Goal: Communication & Community: Answer question/provide support

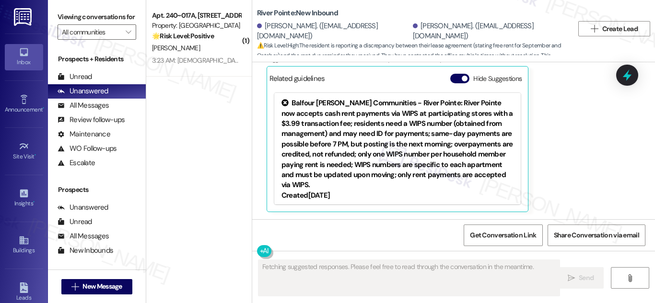
scroll to position [569, 0]
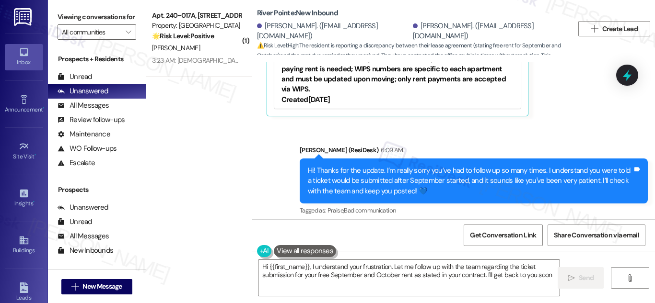
type textarea "Hi {{first_name}}, I understand your frustration. Let me follow up with the tea…"
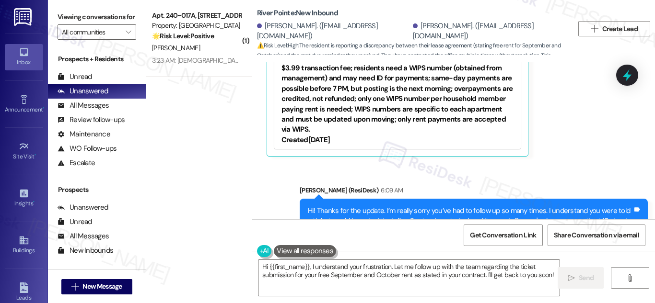
scroll to position [575, 0]
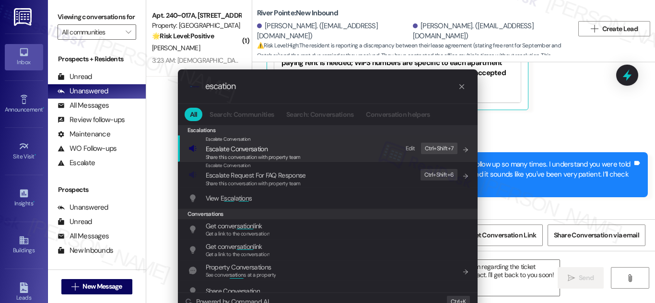
type input "escation"
click at [265, 152] on span "Escalate Conversation" at bounding box center [237, 149] width 62 height 9
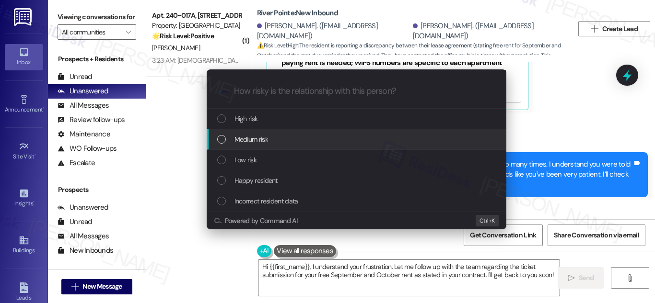
click at [242, 138] on span "Medium risk" at bounding box center [251, 139] width 34 height 11
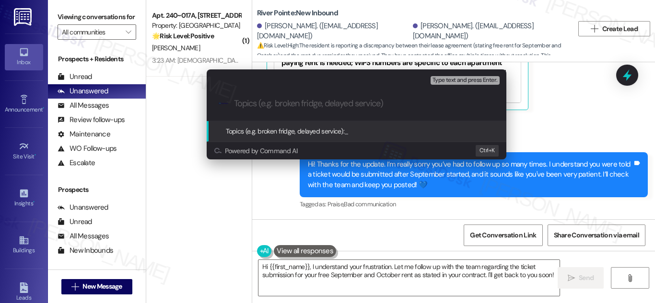
paste input "Resident Follow-Up on Pending Ticket – September Timeline"
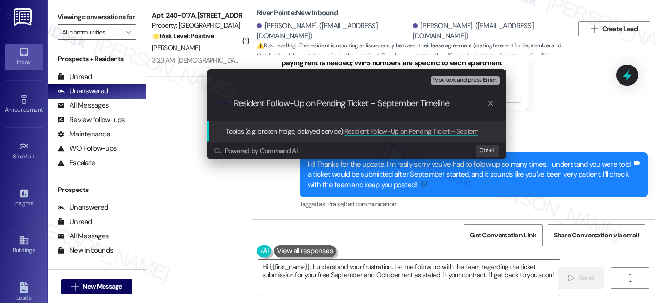
type input "Resident Follow-Up on Pending Ticket – September Timeline"
click at [322, 127] on span "Topics (e.g. broken fridge, delayed service):" at bounding box center [285, 131] width 119 height 9
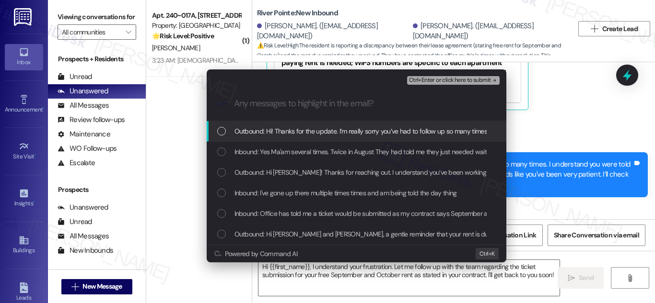
click at [223, 130] on div "List of options" at bounding box center [221, 131] width 9 height 9
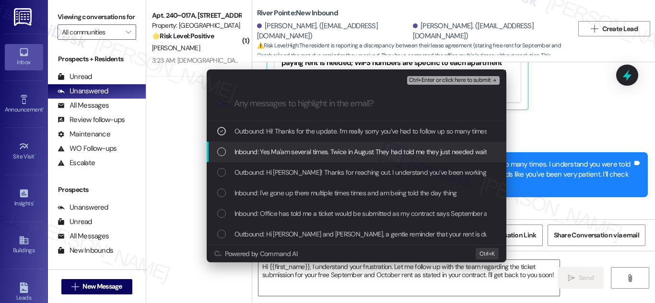
drag, startPoint x: 222, startPoint y: 154, endPoint x: 219, endPoint y: 166, distance: 12.3
click at [221, 156] on div "List of options" at bounding box center [221, 152] width 9 height 9
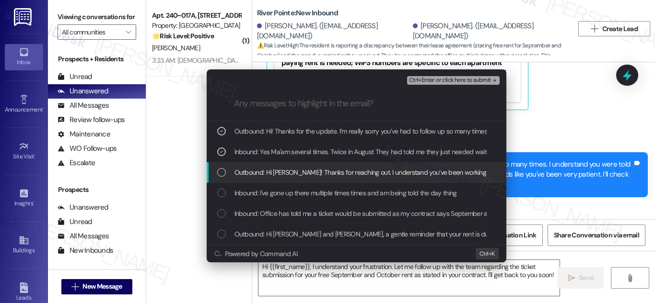
click at [224, 175] on div "List of options" at bounding box center [221, 172] width 9 height 9
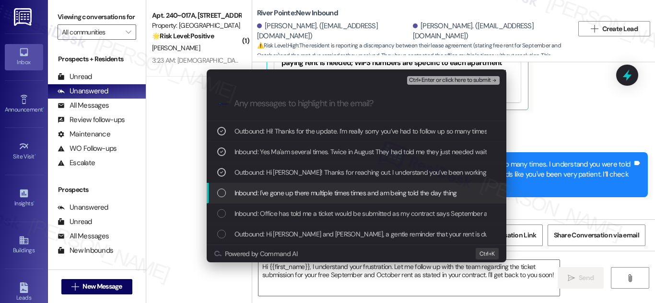
click at [221, 193] on div "List of options" at bounding box center [221, 193] width 9 height 9
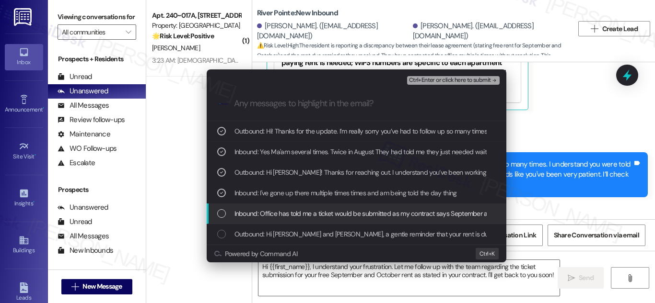
drag, startPoint x: 222, startPoint y: 213, endPoint x: 221, endPoint y: 220, distance: 7.7
click at [222, 214] on div "List of options" at bounding box center [221, 213] width 9 height 9
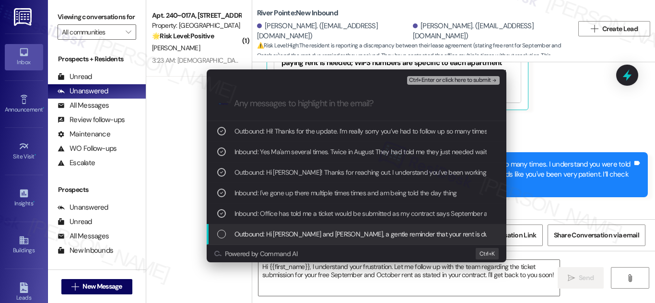
click at [219, 230] on div "List of options" at bounding box center [221, 234] width 9 height 9
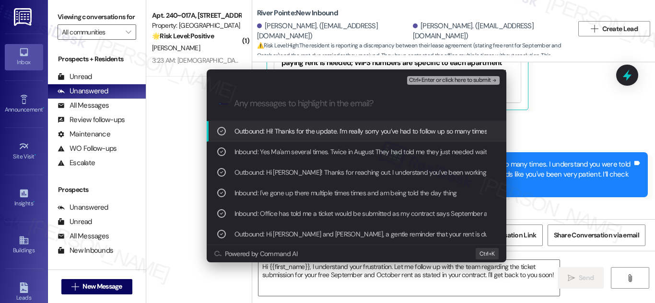
click at [455, 78] on span "Ctrl+Enter or click here to submit" at bounding box center [450, 80] width 82 height 7
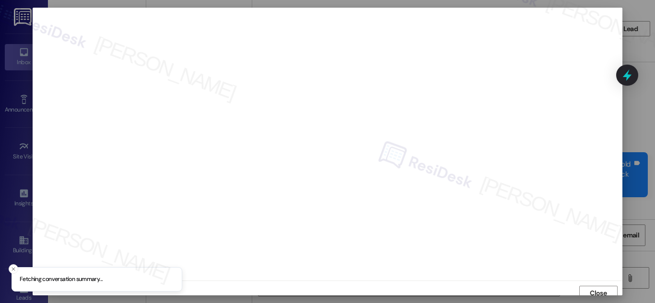
scroll to position [6, 0]
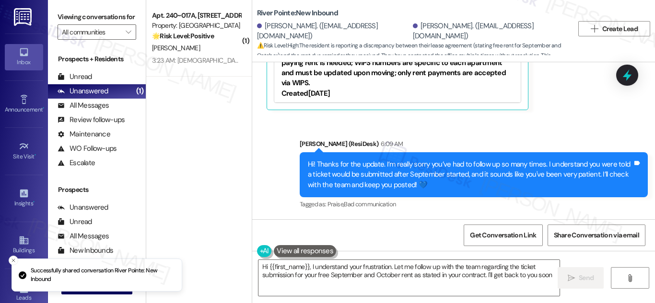
type textarea "Hi {{first_name}}, I understand your frustration. Let me follow up with the tea…"
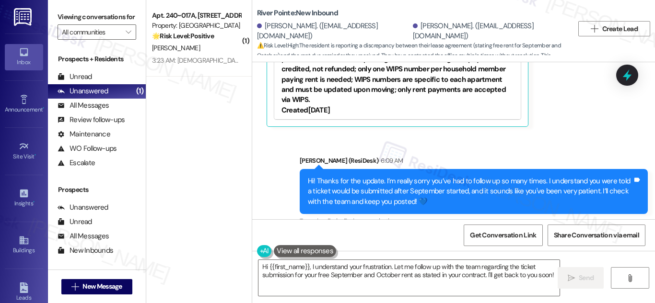
scroll to position [575, 0]
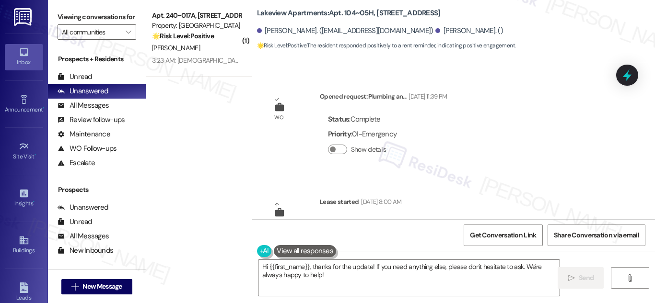
scroll to position [3105, 0]
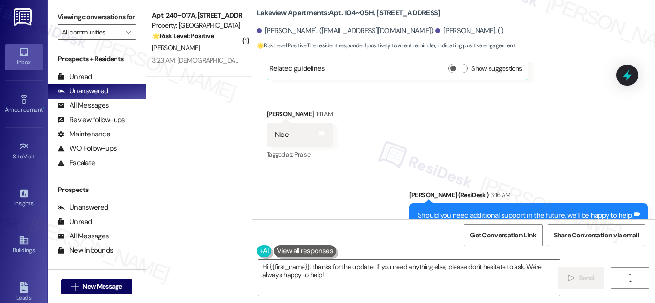
click at [653, 211] on div "WO Opened request: Plumbing an... Sep 01, 2022 at 11:39 PM Status : Complete Pr…" at bounding box center [453, 140] width 403 height 157
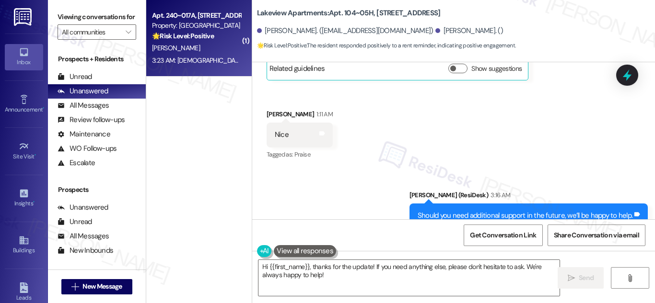
click at [197, 40] on strong "🌟 Risk Level: Positive" at bounding box center [183, 36] width 62 height 9
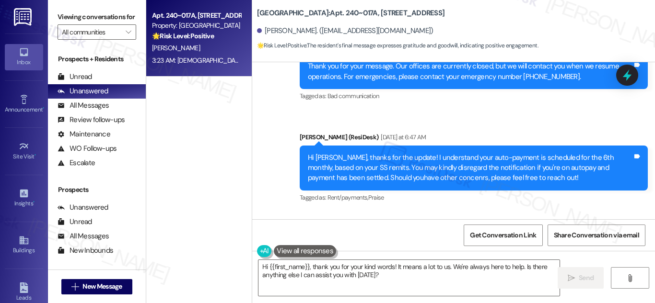
scroll to position [2670, 0]
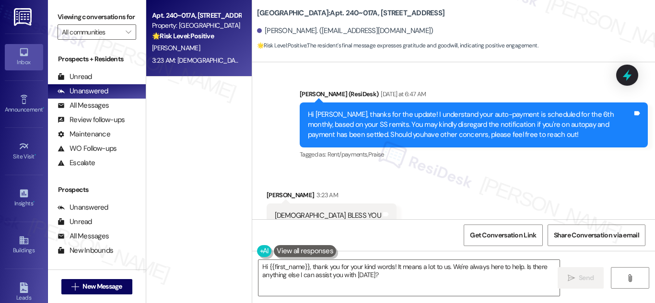
click at [313, 211] on div "[DEMOGRAPHIC_DATA] BLESS YOU" at bounding box center [328, 216] width 106 height 10
click at [313, 211] on div "GOD BLESS YOU" at bounding box center [328, 216] width 106 height 10
copy div "GOD BLESS YOU Tags and notes"
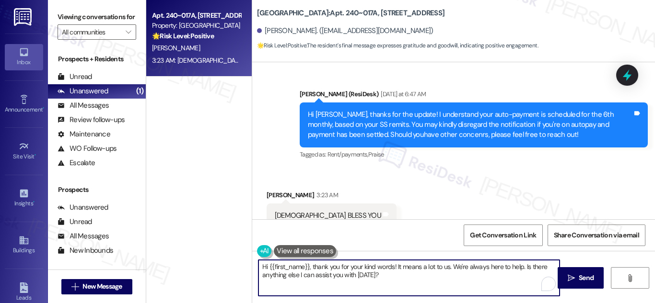
drag, startPoint x: 389, startPoint y: 276, endPoint x: 234, endPoint y: 262, distance: 154.9
click at [233, 258] on div "Apt. 240~017A, 730 Newark Avenue Property: Summit Plaza 🌟 Risk Level: Positive …" at bounding box center [400, 151] width 508 height 303
type textarea "Hi {{first_name}}, thank you for your kind words! It means a lot to us. We're a…"
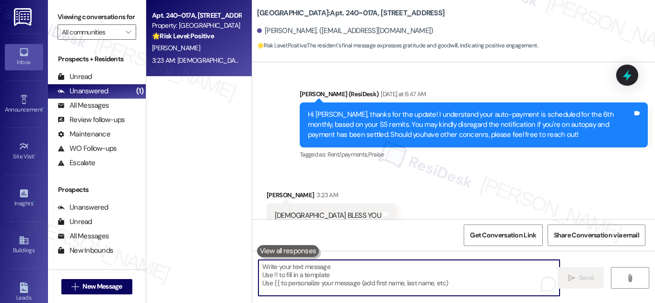
paste textarea "That's so kind of you—thank you! 😊 If there's anything else you need help with,…"
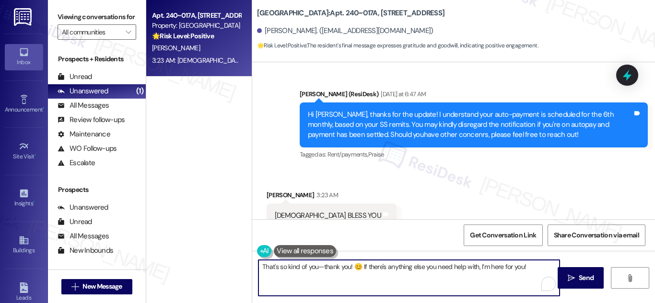
click at [322, 265] on textarea "That's so kind of you—thank you! 😊 If there's anything else you need help with,…" at bounding box center [408, 278] width 301 height 36
click at [442, 280] on textarea "That's so kind of you, thank you! 😊 If there's anything else you need help with…" at bounding box center [408, 278] width 301 height 36
type textarea "That's so kind of you, thank you! 😊 If there's anything else you need help with…"
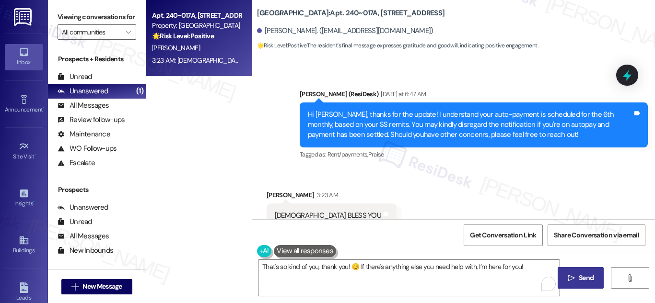
click at [583, 280] on span "Send" at bounding box center [585, 278] width 15 height 10
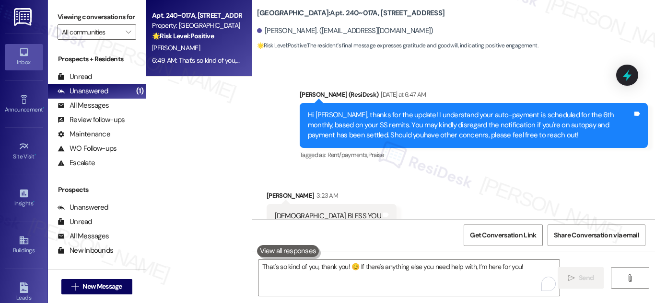
scroll to position [2737, 0]
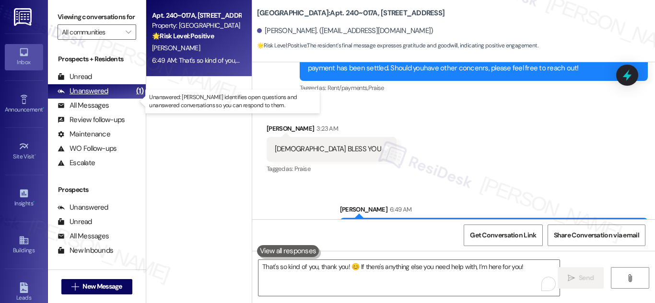
click at [90, 96] on div "Unanswered" at bounding box center [83, 91] width 51 height 10
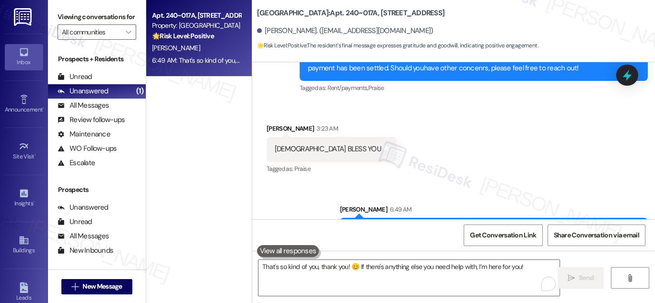
click at [171, 52] on span "D. Sumcad" at bounding box center [176, 48] width 48 height 9
drag, startPoint x: 200, startPoint y: 138, endPoint x: 137, endPoint y: 90, distance: 79.9
click at [200, 138] on div "Apt. 240~017A, 730 Newark Avenue Property: Summit Plaza 🌟 Risk Level: Positive …" at bounding box center [198, 117] width 105 height 235
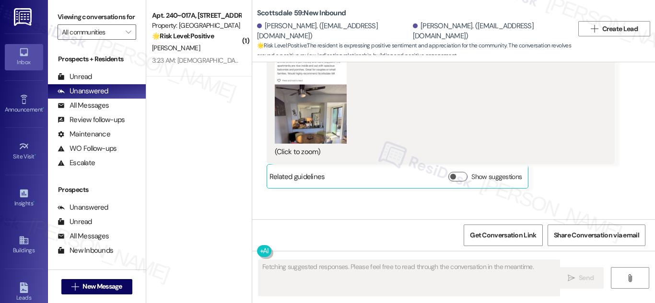
scroll to position [1894, 0]
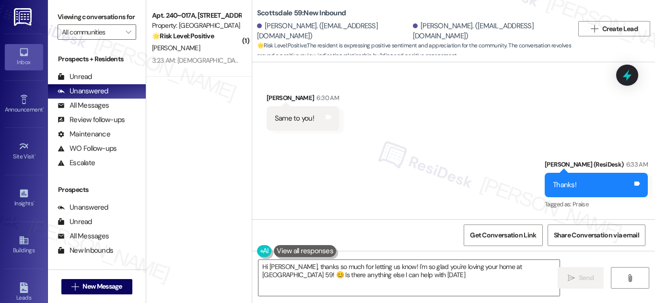
type textarea "Hi William, thanks so much for letting us know! I'm so glad you're loving your …"
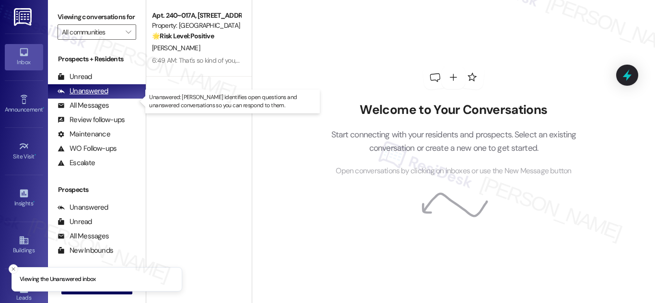
click at [85, 96] on div "Unanswered" at bounding box center [83, 91] width 51 height 10
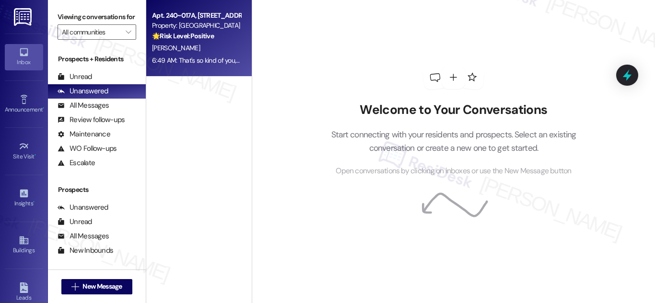
click at [214, 23] on div "Property: [GEOGRAPHIC_DATA]" at bounding box center [196, 26] width 89 height 10
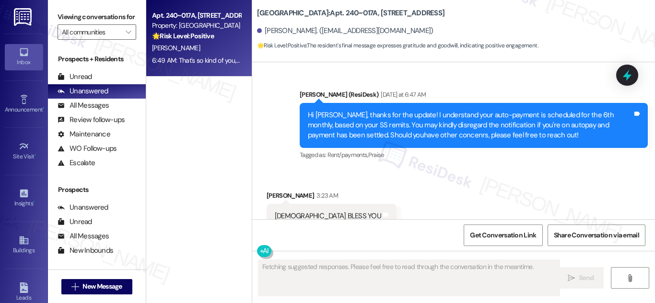
scroll to position [2751, 0]
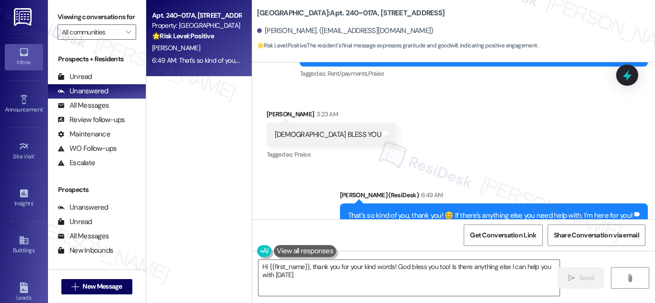
type textarea "Hi {{first_name}}, thank you for your kind words! God bless you too! Is there a…"
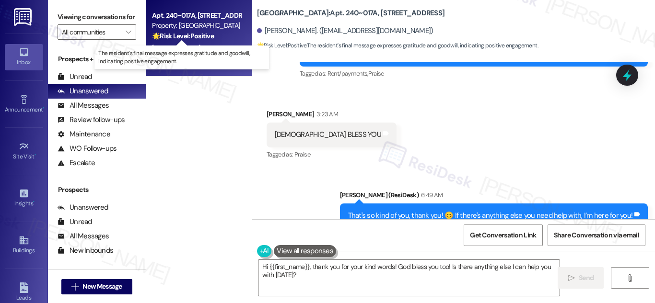
click at [193, 36] on strong "🌟 Risk Level: Positive" at bounding box center [183, 36] width 62 height 9
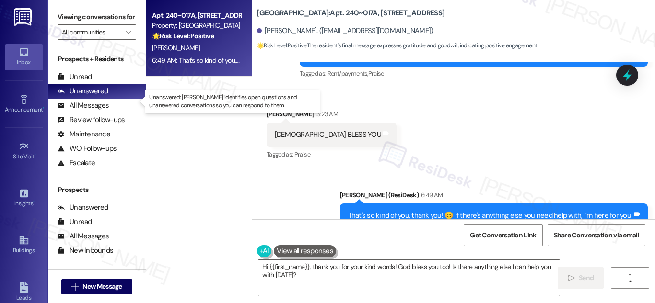
click at [103, 96] on div "Unanswered" at bounding box center [83, 91] width 51 height 10
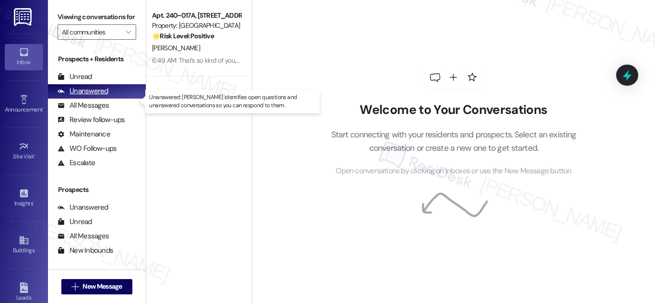
click at [97, 96] on div "Unanswered" at bounding box center [83, 91] width 51 height 10
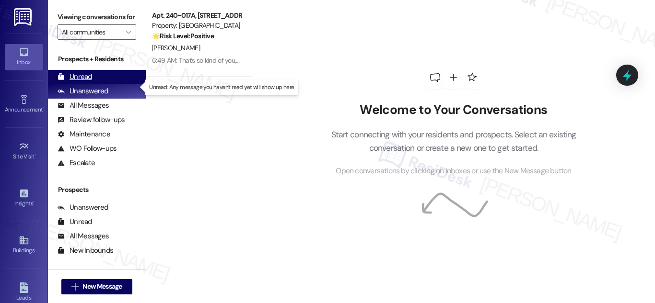
click at [79, 82] on div "Unread" at bounding box center [75, 77] width 35 height 10
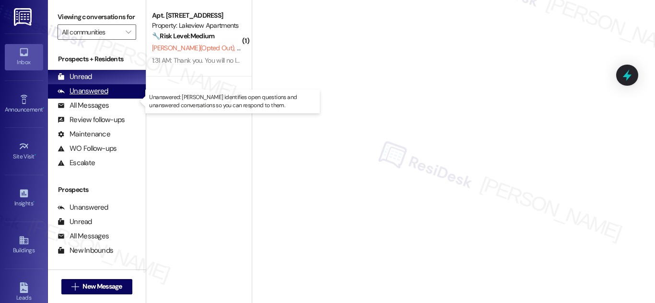
click at [95, 96] on div "Unanswered" at bounding box center [83, 91] width 51 height 10
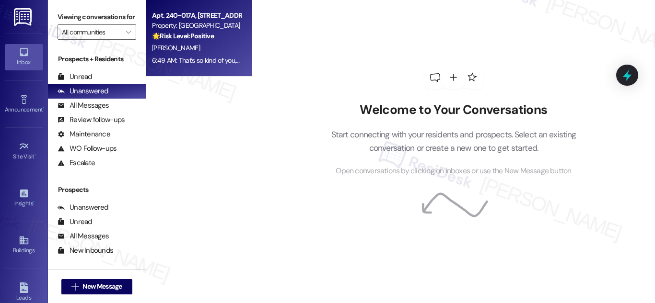
click at [201, 49] on div "[PERSON_NAME]" at bounding box center [196, 48] width 91 height 12
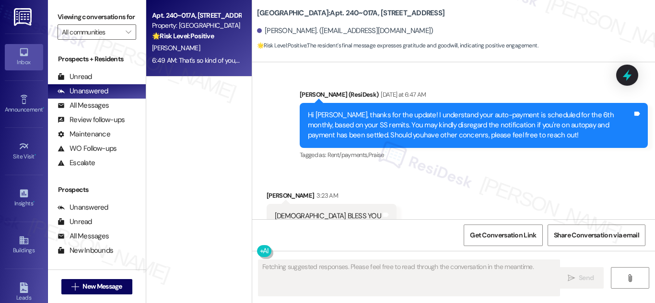
scroll to position [2751, 0]
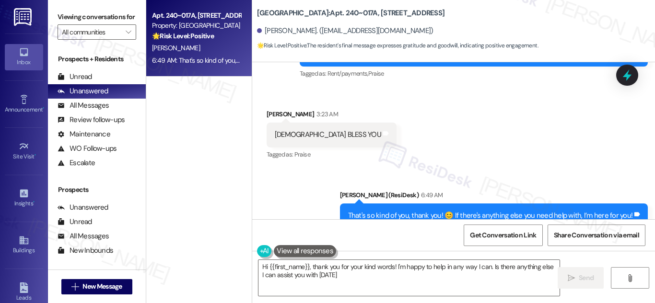
type textarea "Hi {{first_name}}, thank you for your kind words! I'm happy to help in any way …"
